Goal: Information Seeking & Learning: Learn about a topic

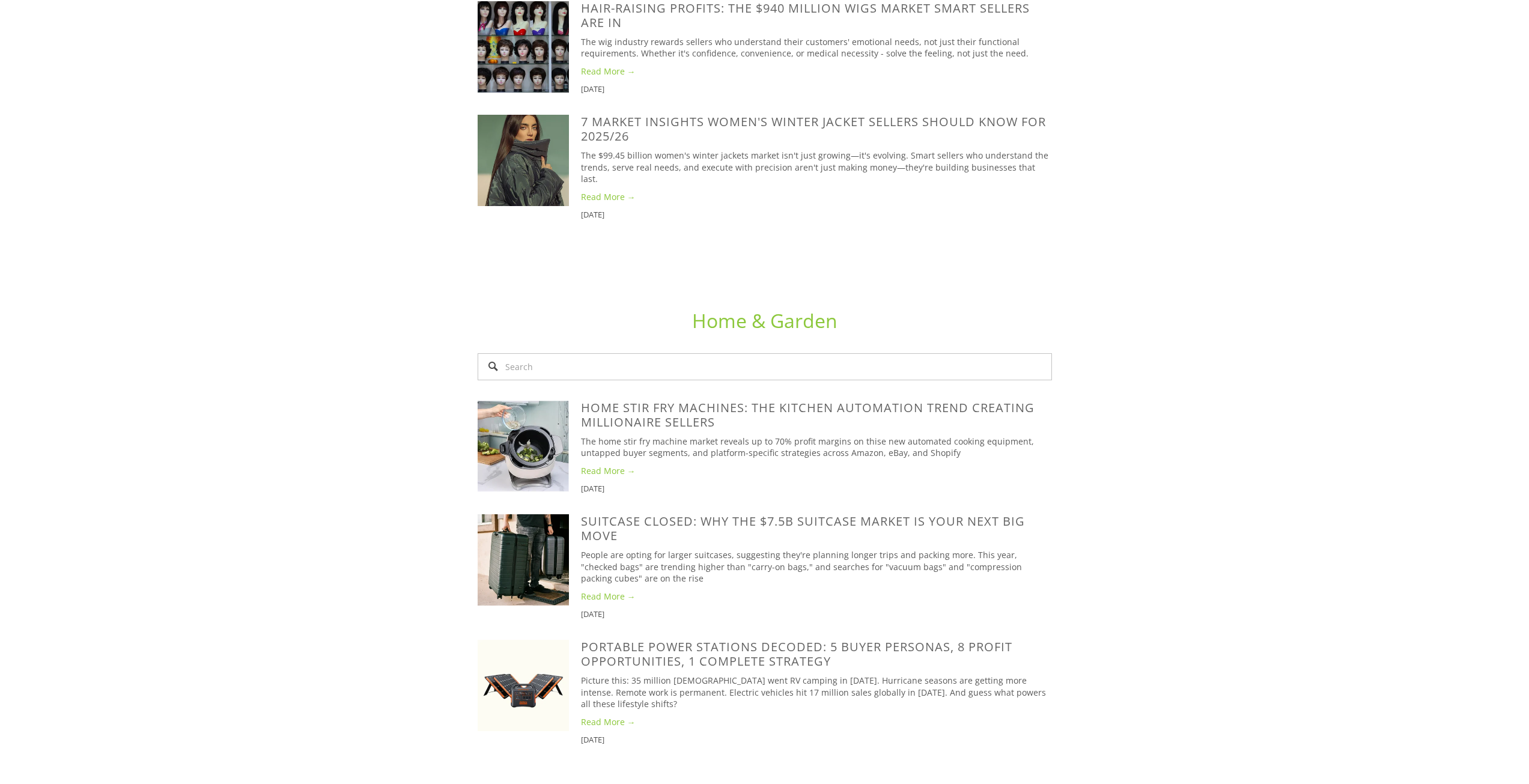
scroll to position [2383, 0]
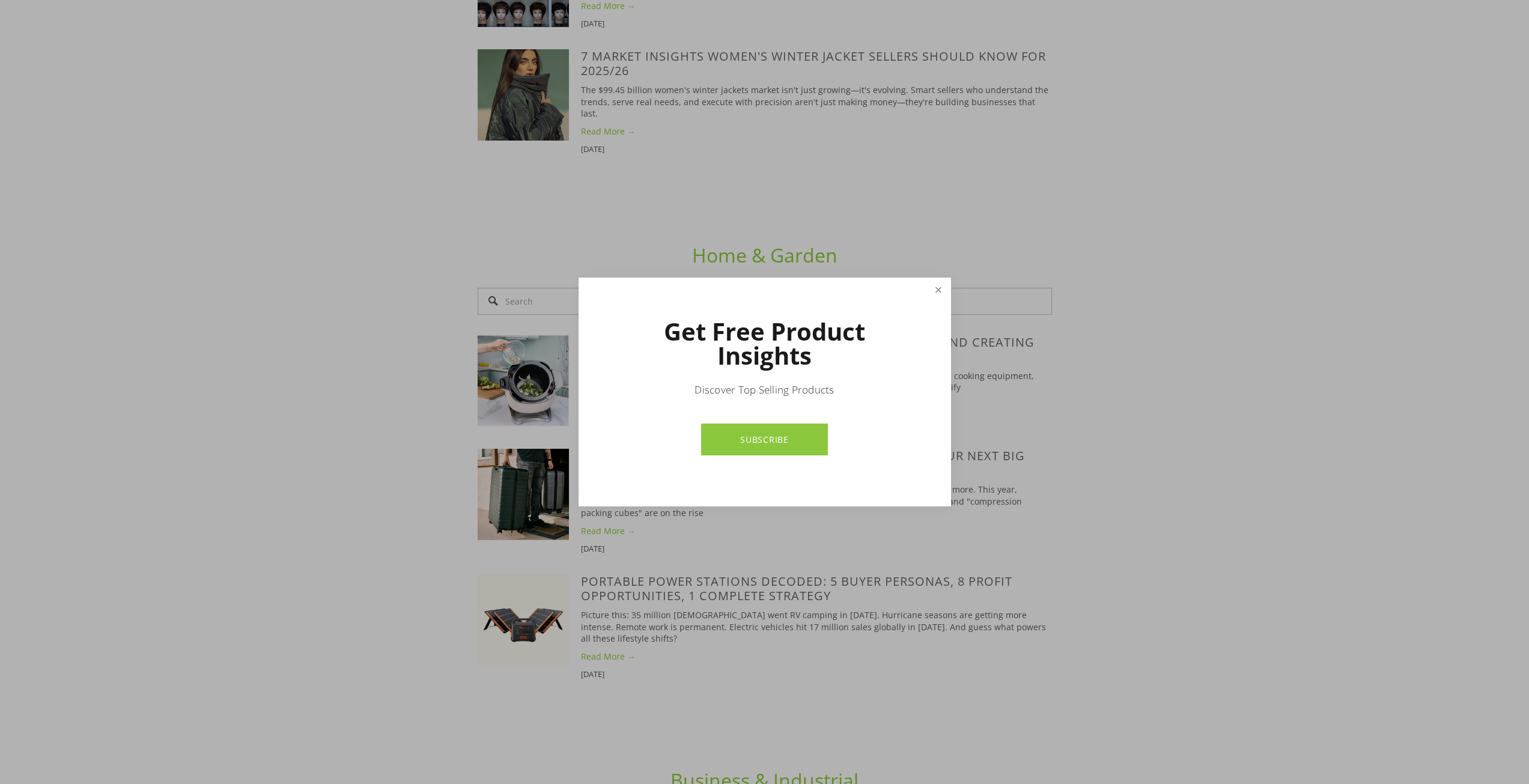
click at [935, 284] on link "Close" at bounding box center [938, 290] width 21 height 21
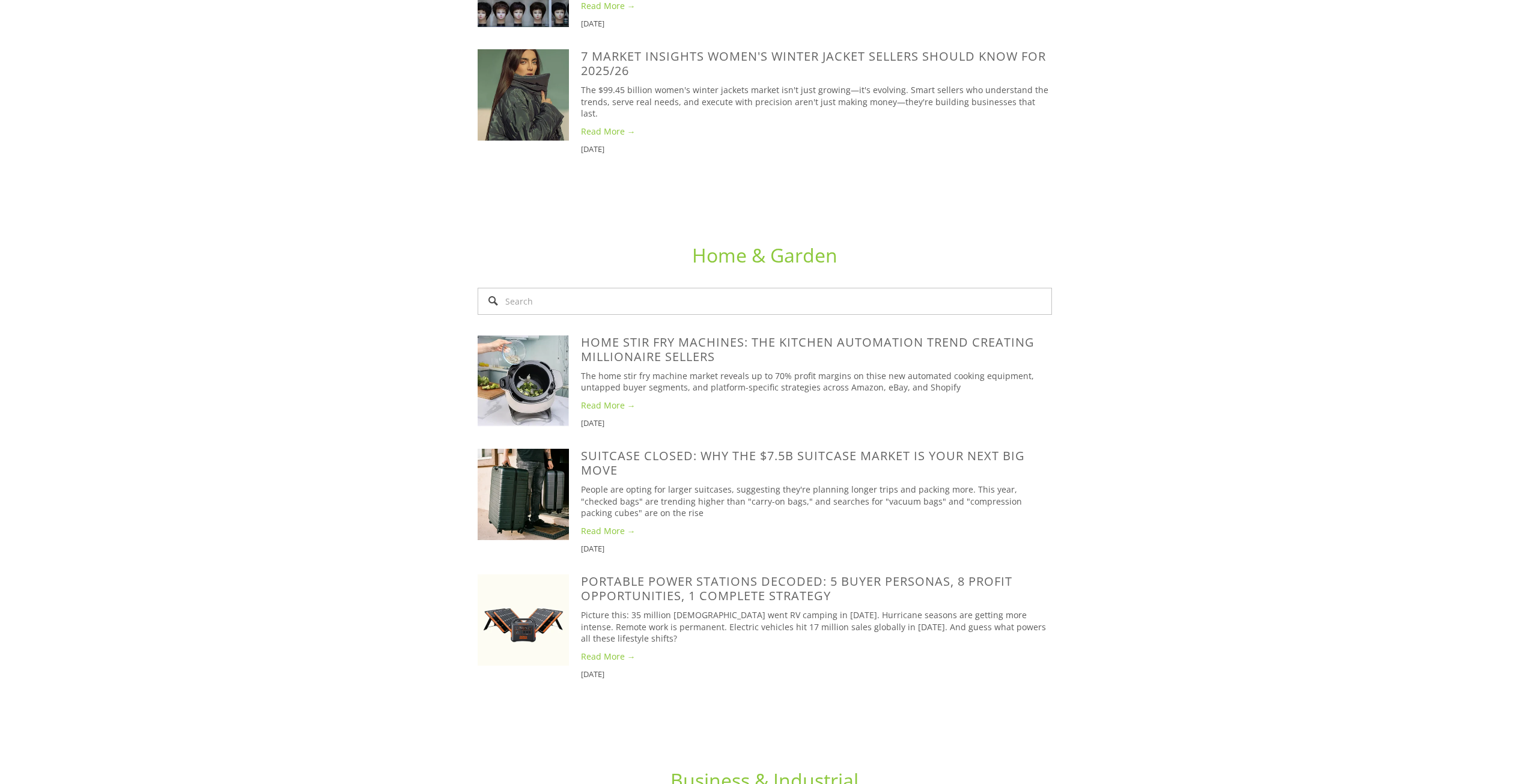
click at [603, 525] on link "Read More →" at bounding box center [816, 531] width 471 height 12
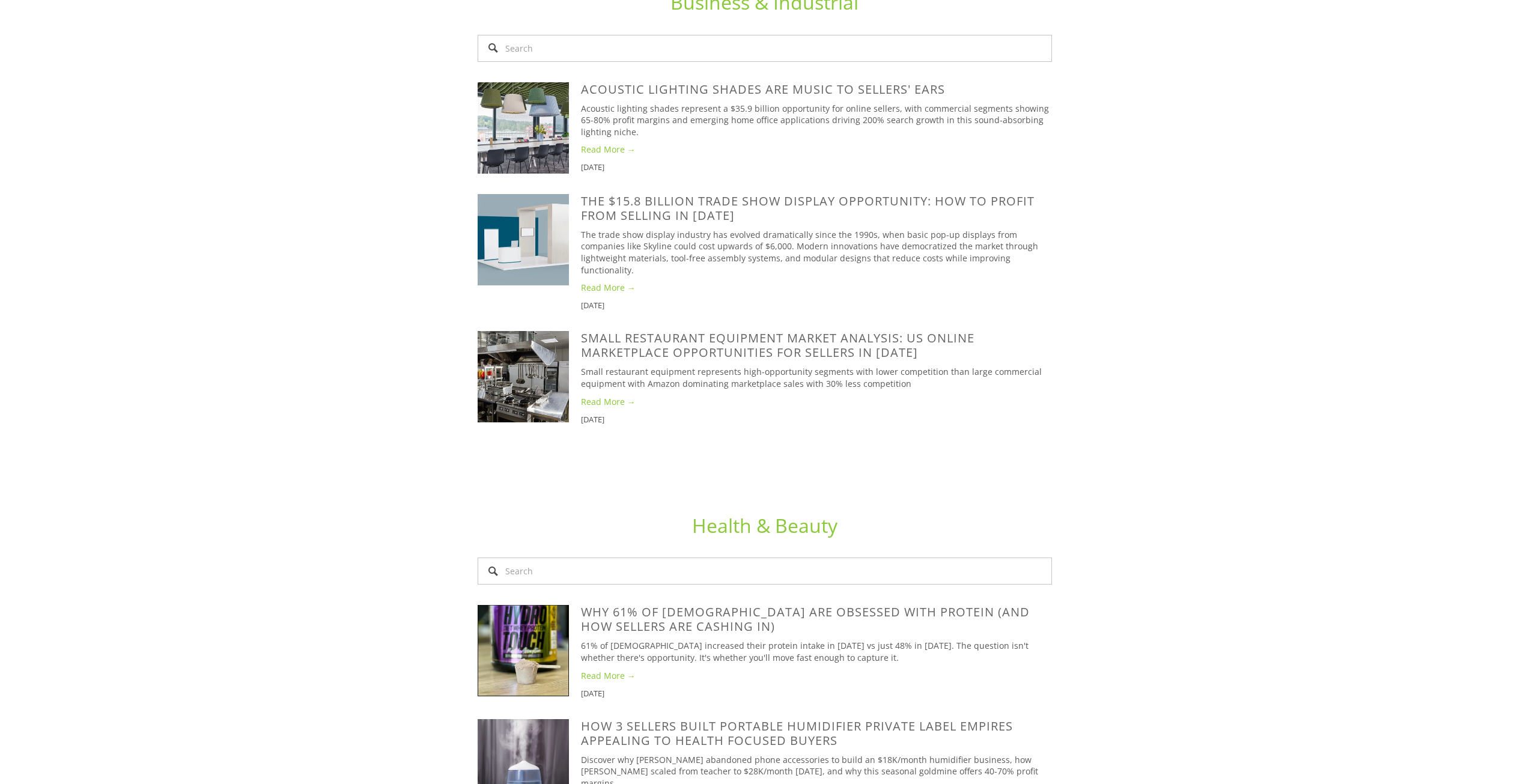
scroll to position [3169, 0]
